Goal: Navigation & Orientation: Find specific page/section

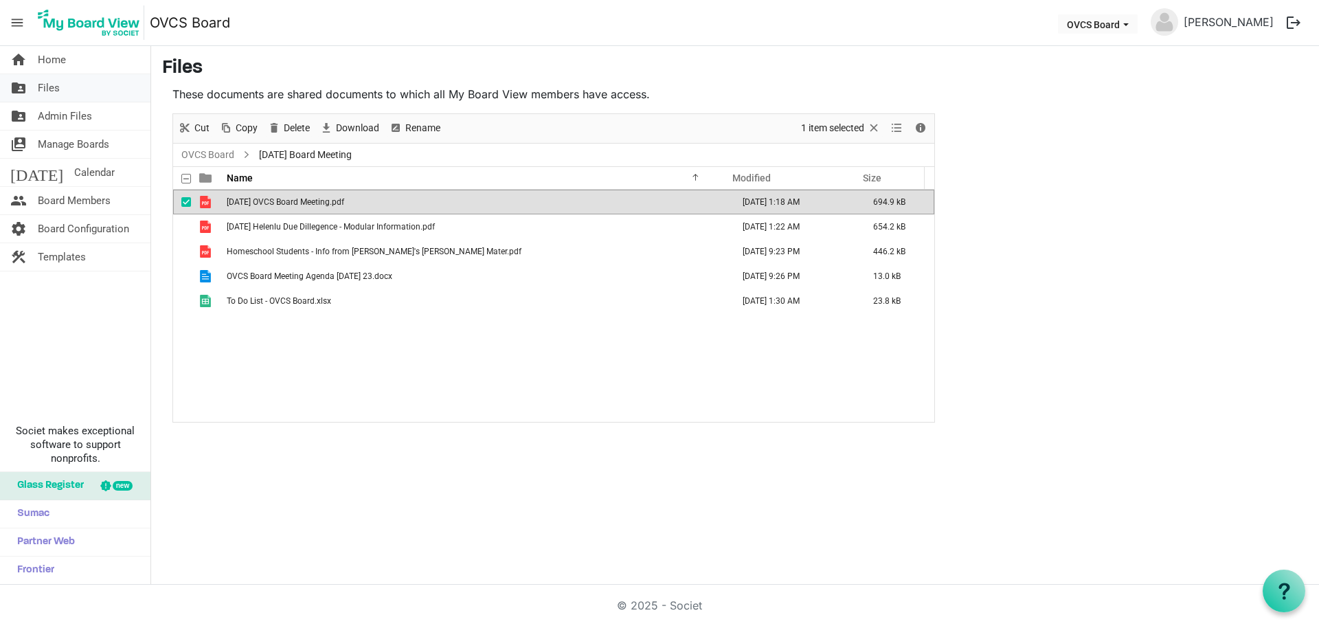
click at [51, 90] on span "Files" at bounding box center [49, 87] width 22 height 27
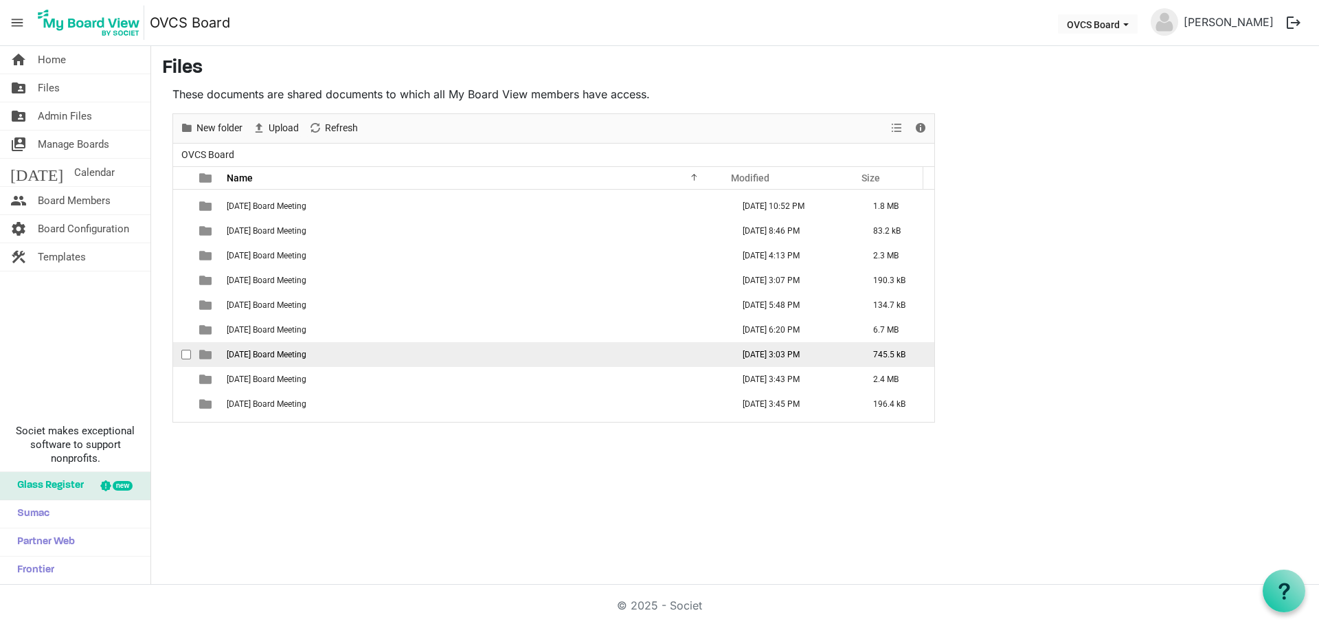
scroll to position [412, 0]
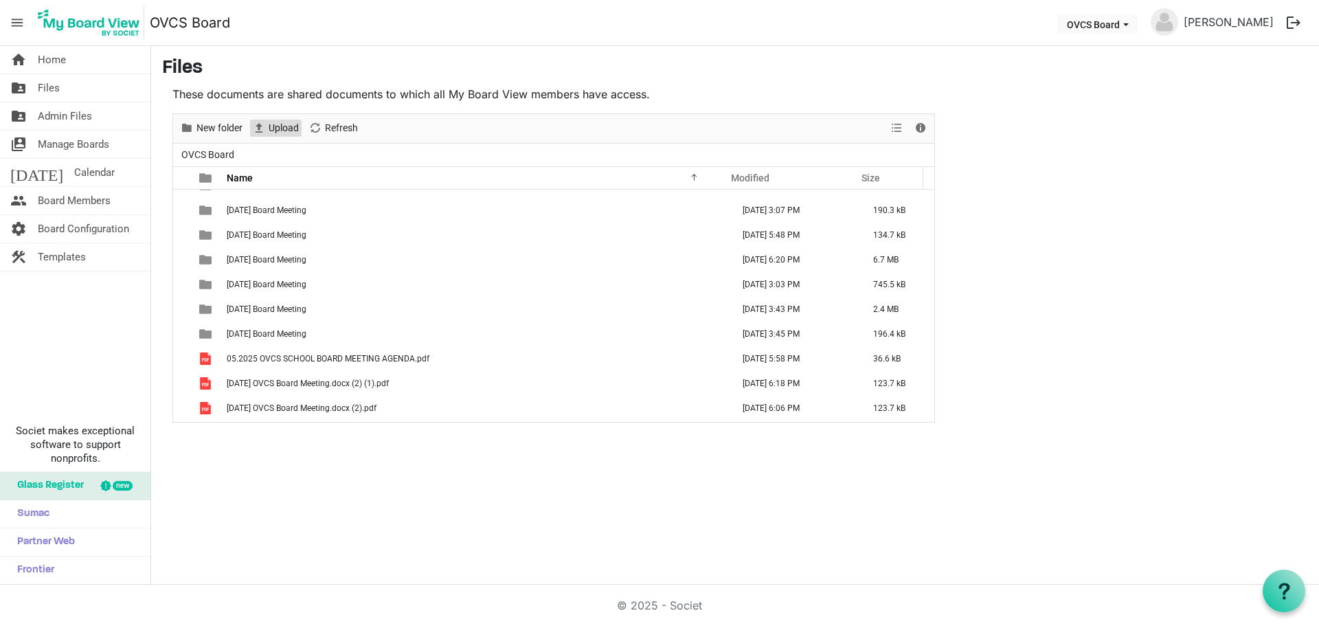
click at [278, 126] on span "Upload" at bounding box center [283, 128] width 33 height 17
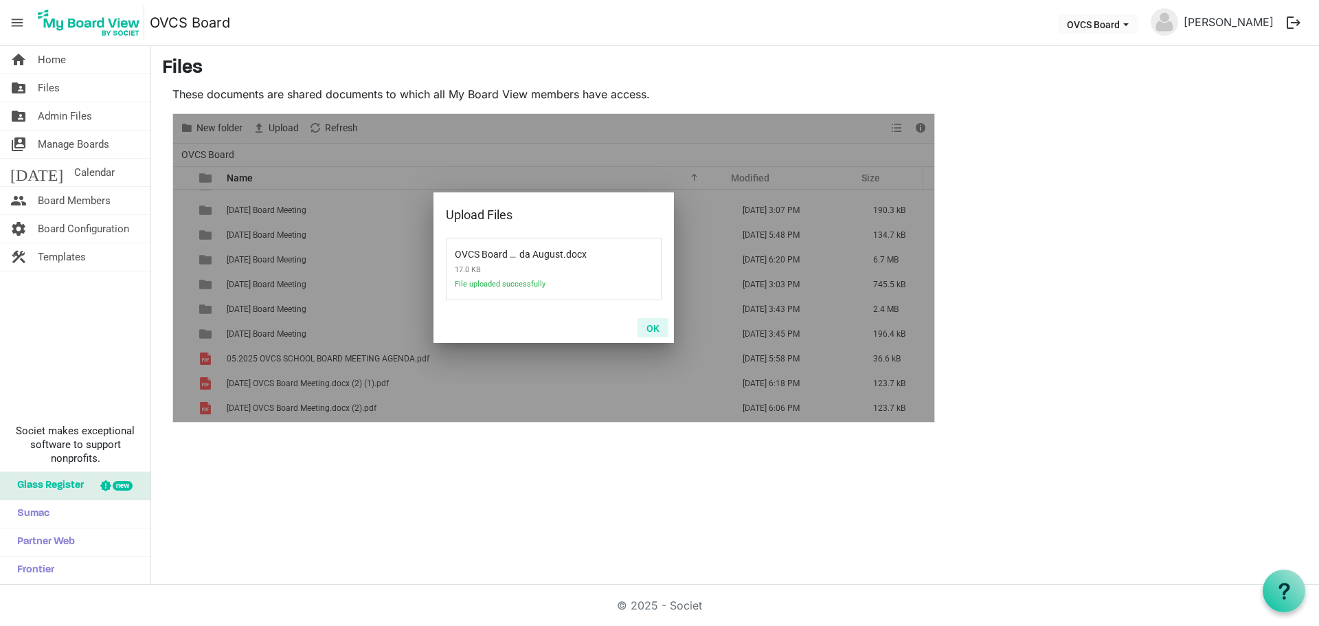
click at [649, 329] on button "OK" at bounding box center [653, 327] width 31 height 19
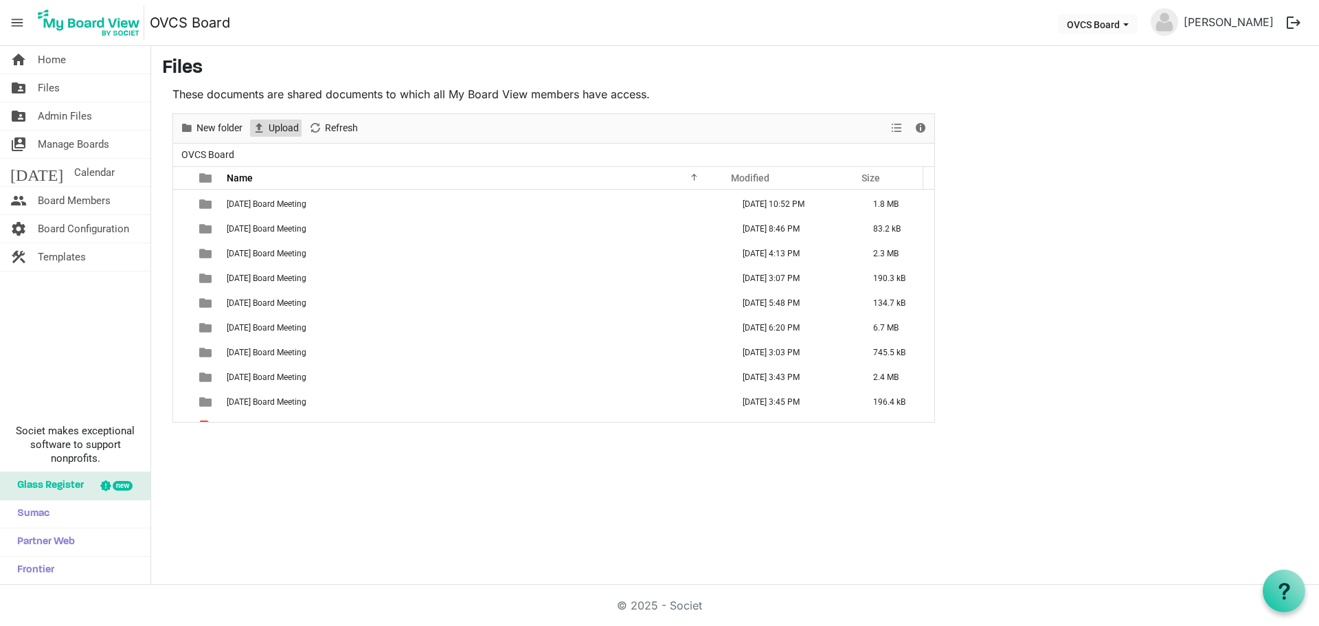
scroll to position [510, 0]
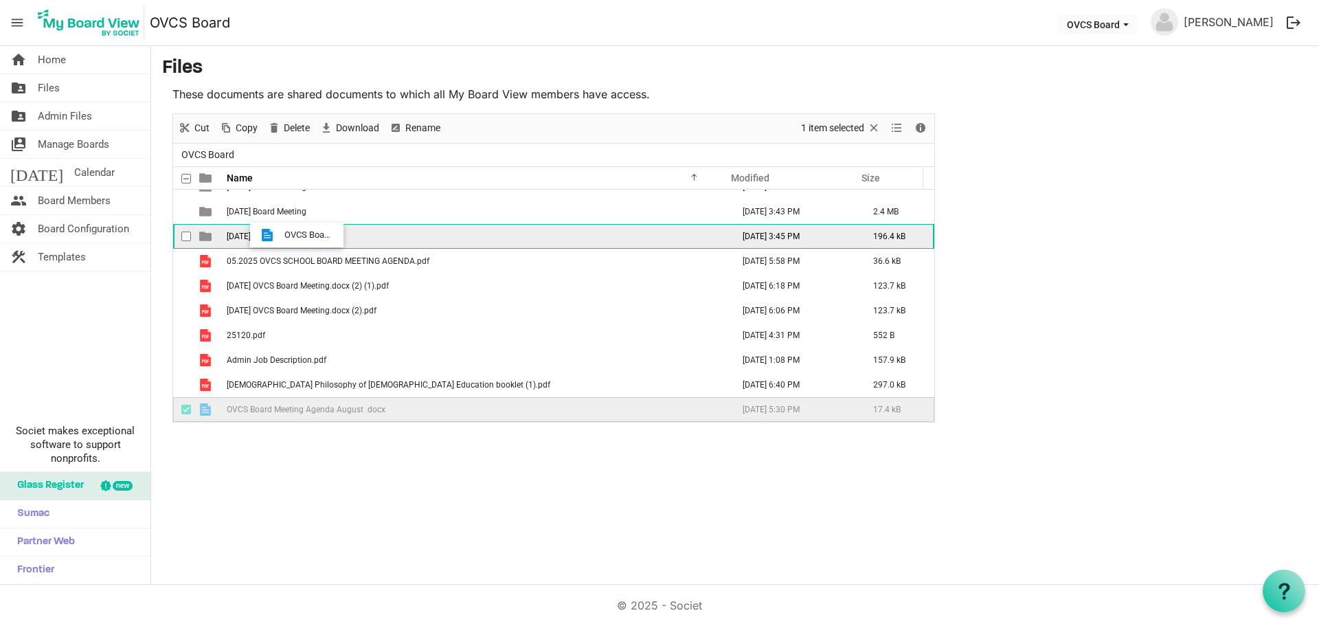
drag, startPoint x: 272, startPoint y: 410, endPoint x: 280, endPoint y: 235, distance: 175.4
click at [280, 235] on tbody "2023-08-22 Board Meeting August 27, 2023 6:38 PM 1.1 MB 2023-09-19 Board Meetin…" at bounding box center [553, 51] width 761 height 742
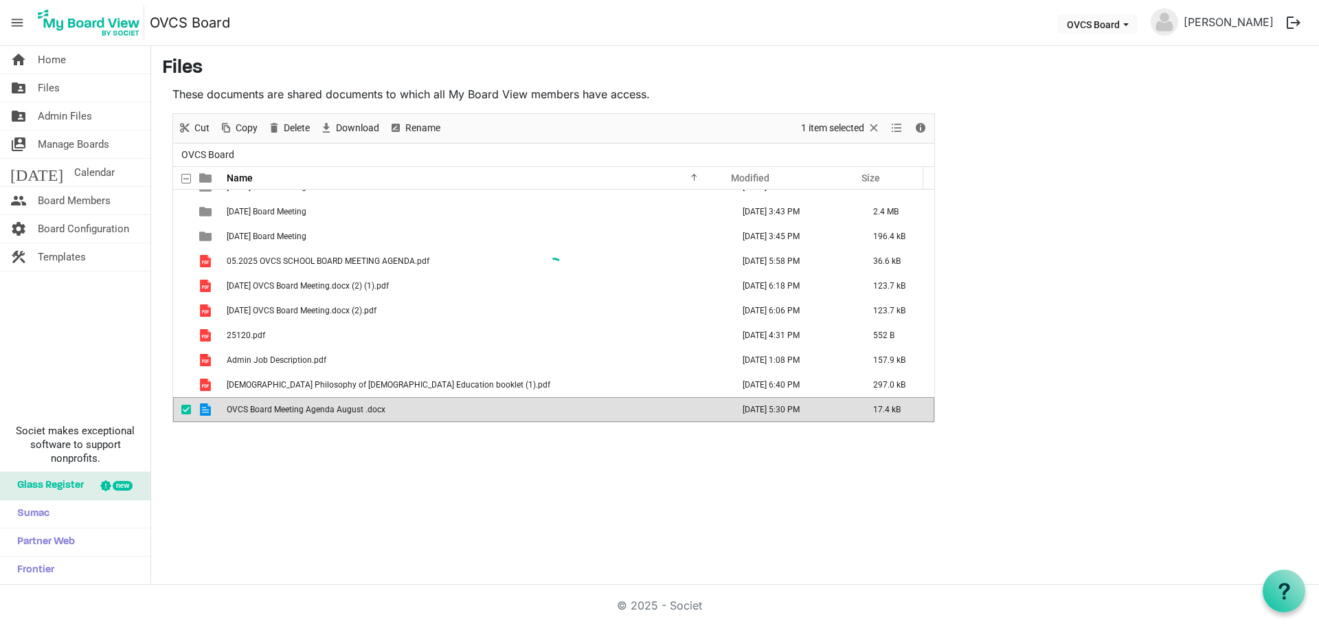
scroll to position [485, 0]
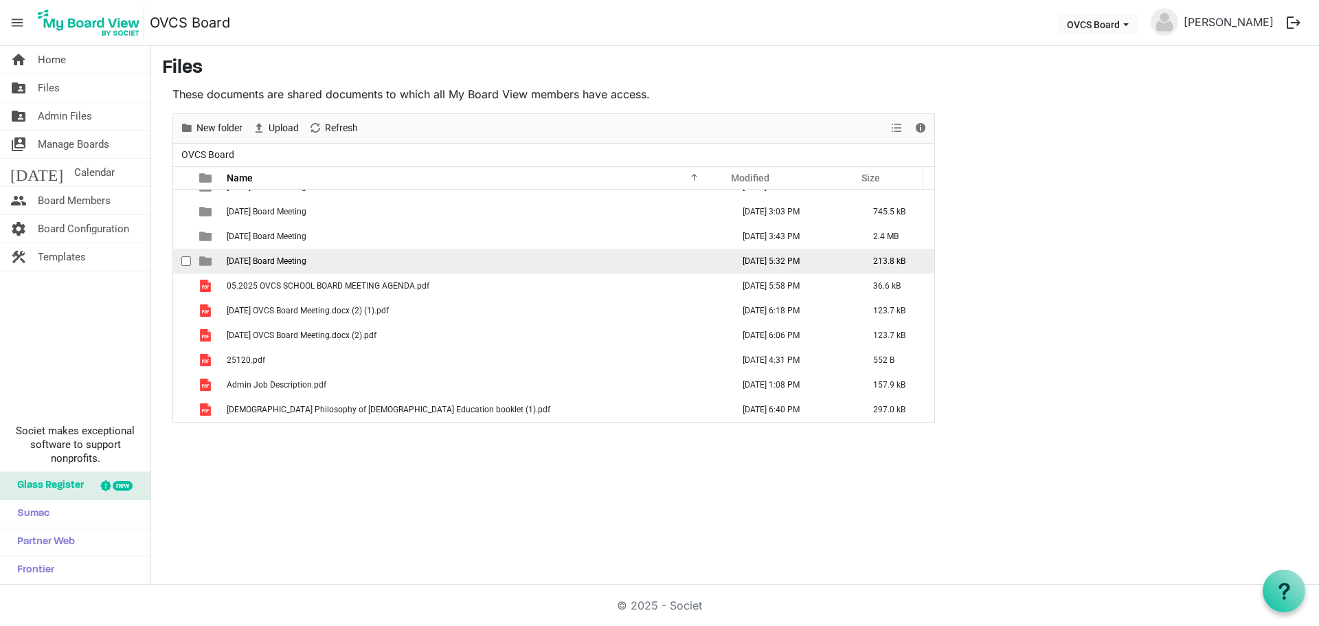
click at [288, 262] on span "2025-08-17 Board Meeting" at bounding box center [267, 261] width 80 height 10
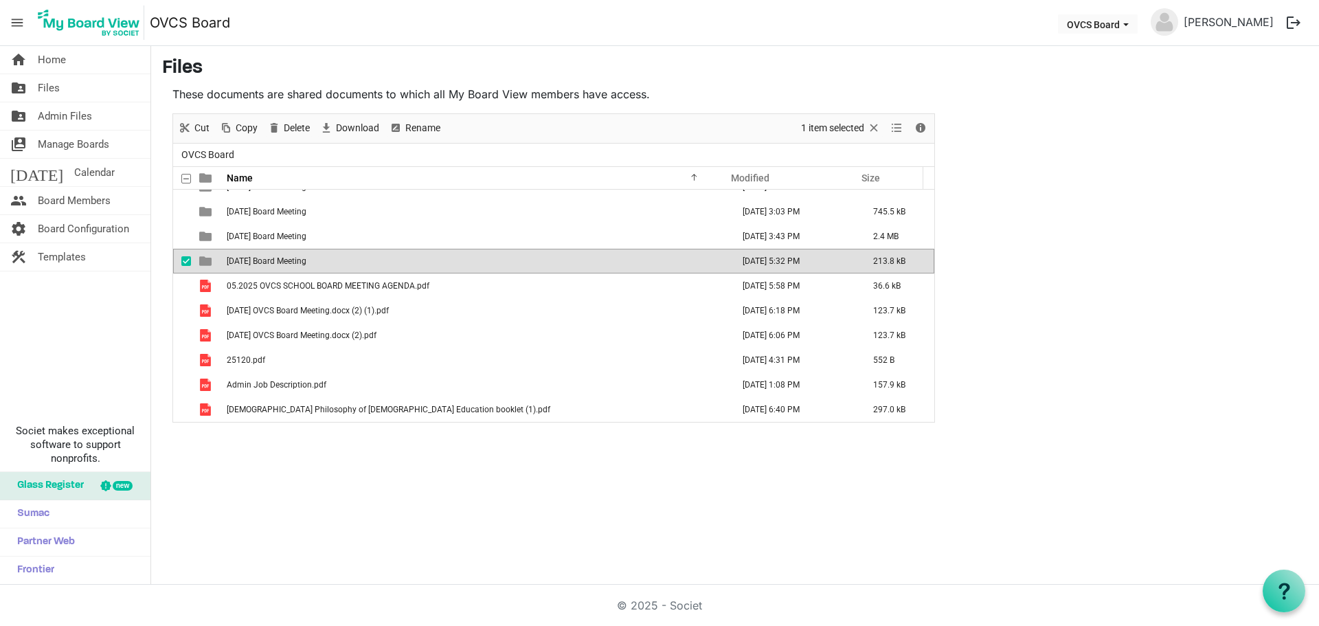
click at [288, 262] on span "2025-08-17 Board Meeting" at bounding box center [267, 261] width 80 height 10
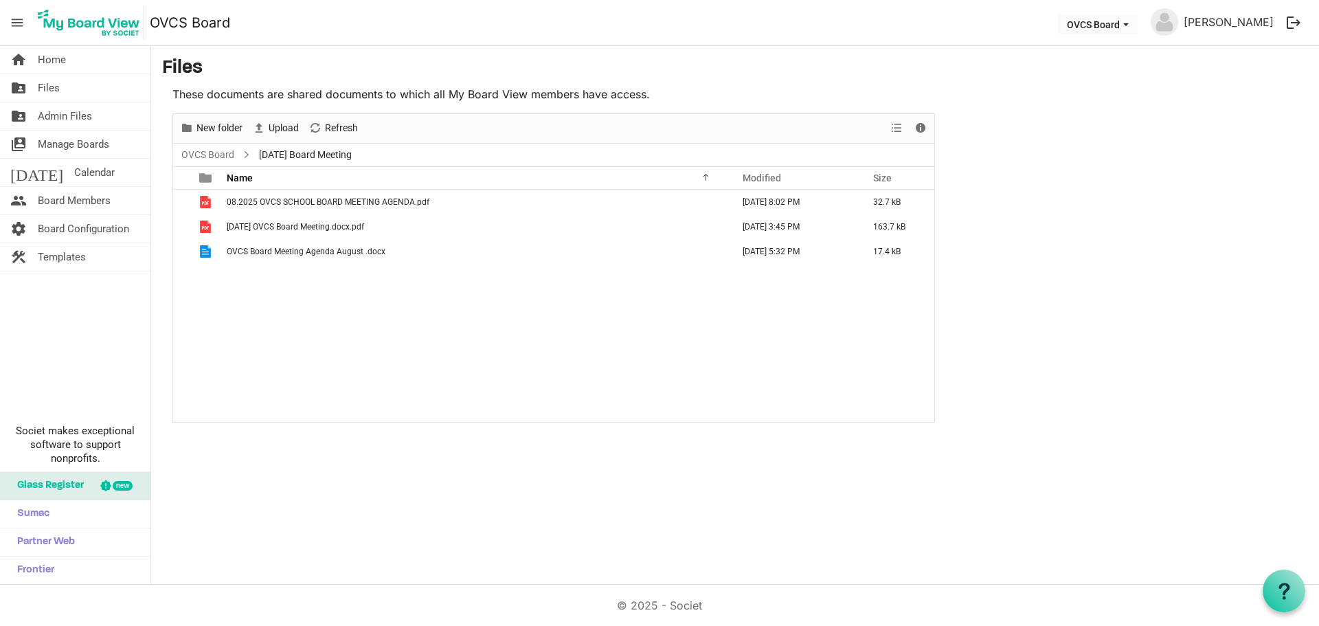
scroll to position [0, 0]
click at [186, 249] on span "checkbox" at bounding box center [186, 252] width 10 height 10
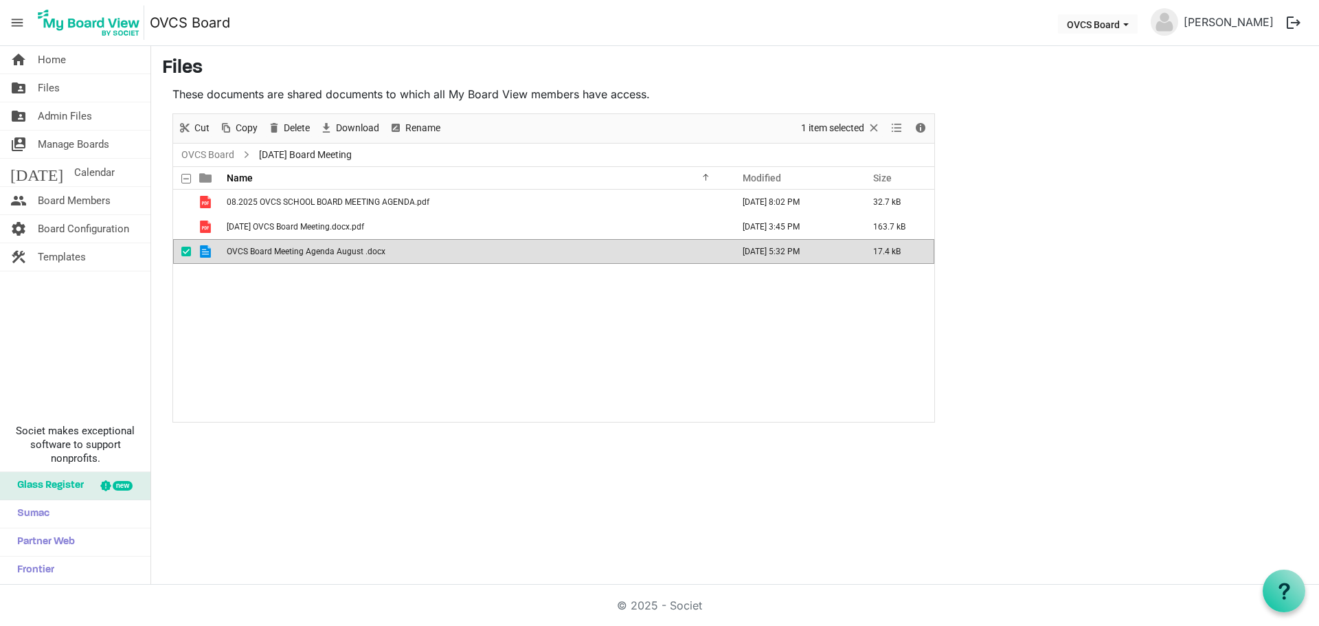
click at [409, 326] on div "08.2025 OVCS SCHOOL BOARD MEETING AGENDA.pdf August 16, 2025 8:02 PM 32.7 kB 20…" at bounding box center [553, 306] width 761 height 232
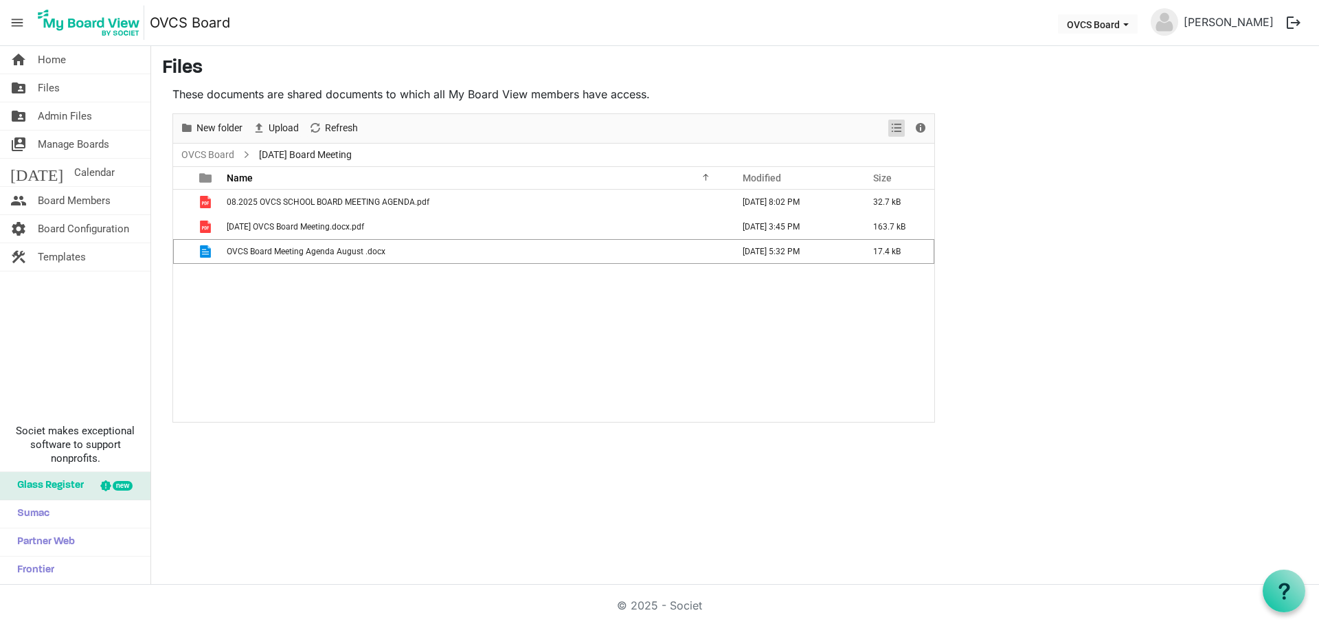
click at [893, 121] on span "View dropdownbutton" at bounding box center [896, 128] width 16 height 17
click at [606, 358] on div "08.2025 OVCS SCHOOL BOARD MEETING AGENDA.pdf August 16, 2025 8:02 PM 32.7 kB 20…" at bounding box center [553, 306] width 761 height 232
click at [293, 248] on span "OVCS Board Meeting Agenda August .docx" at bounding box center [306, 252] width 159 height 10
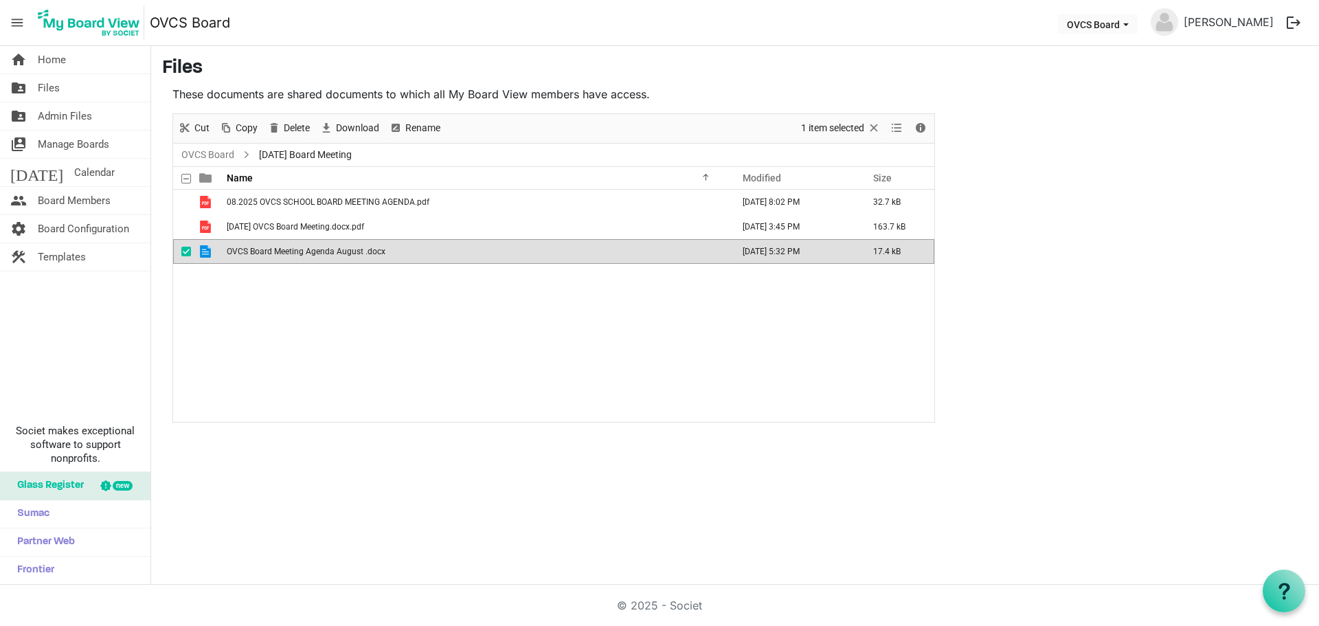
click at [801, 258] on td "September 03, 2025 5:32 PM" at bounding box center [793, 251] width 131 height 25
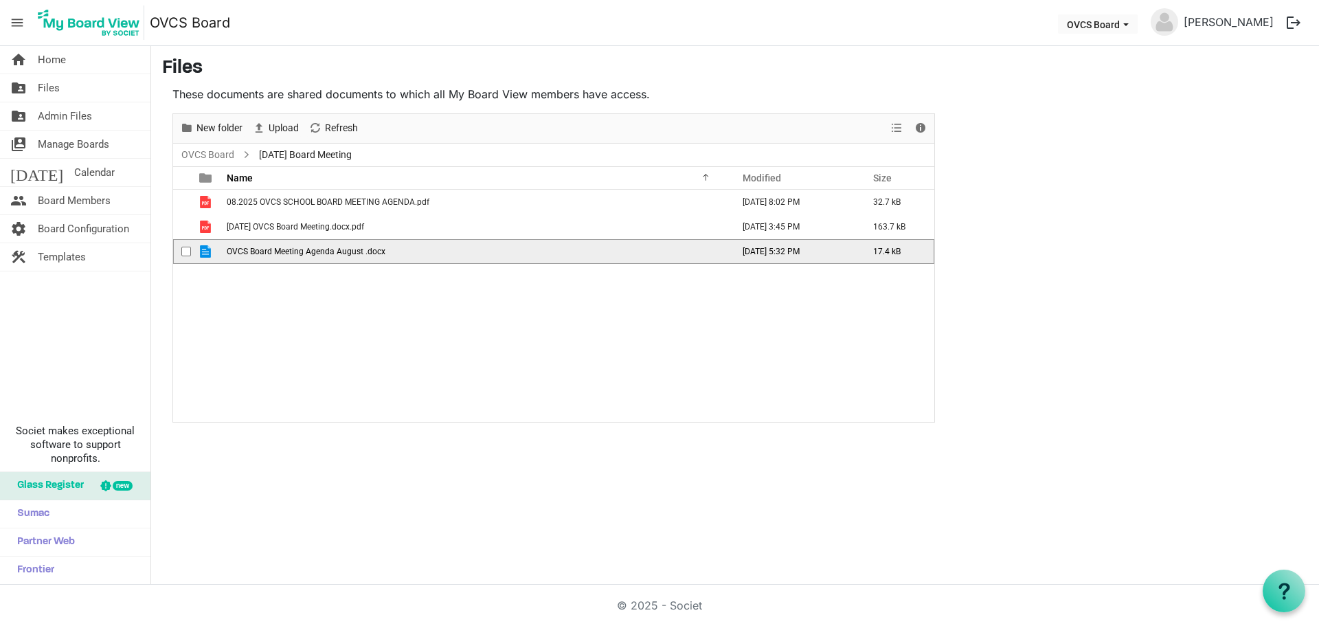
click at [801, 258] on td "September 03, 2025 5:32 PM" at bounding box center [793, 251] width 131 height 25
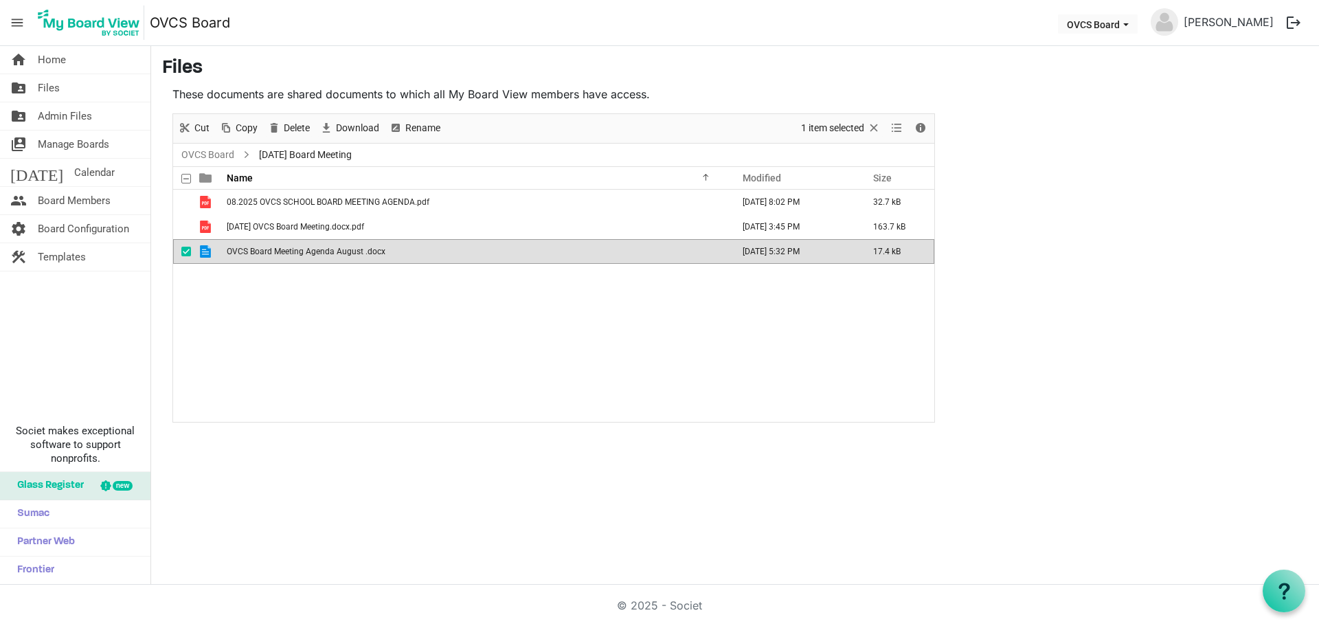
click at [497, 325] on div "08.2025 OVCS SCHOOL BOARD MEETING AGENDA.pdf August 16, 2025 8:02 PM 32.7 kB 20…" at bounding box center [553, 306] width 761 height 232
